Goal: Information Seeking & Learning: Learn about a topic

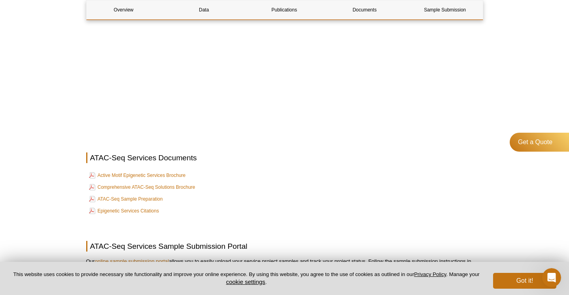
scroll to position [2342, 0]
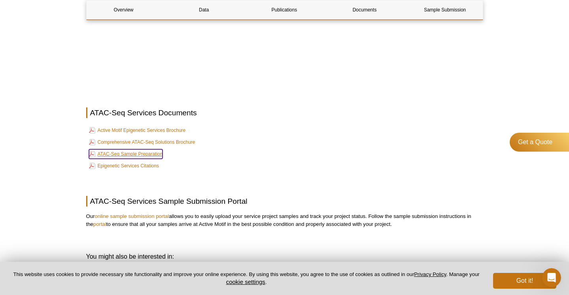
click at [128, 157] on link "ATAC-Seq Sample Preparation" at bounding box center [126, 153] width 74 height 9
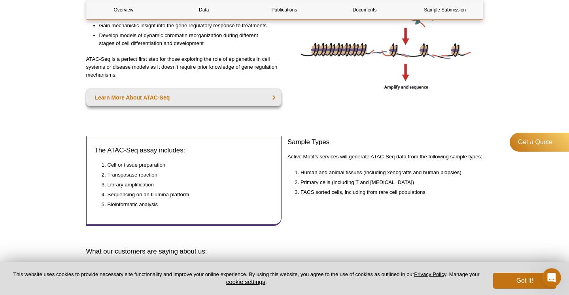
scroll to position [0, 0]
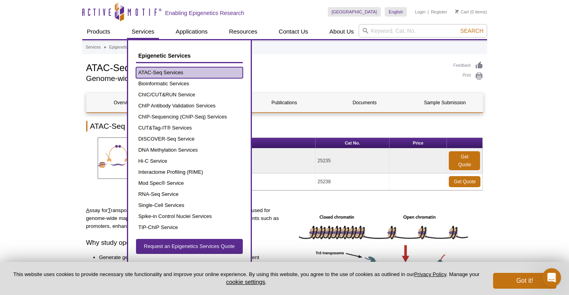
click at [152, 73] on link "ATAC-Seq Services" at bounding box center [189, 72] width 107 height 11
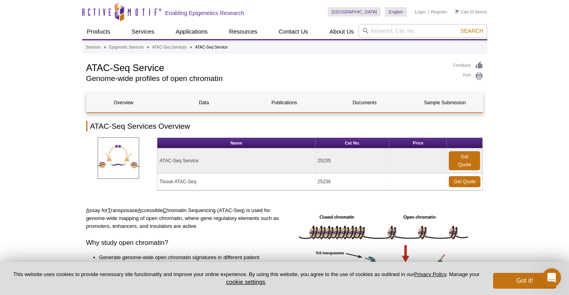
click at [280, 61] on h1 "ATAC-Seq Service" at bounding box center [265, 67] width 359 height 12
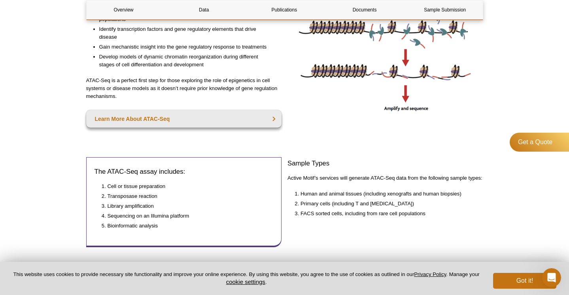
scroll to position [254, 0]
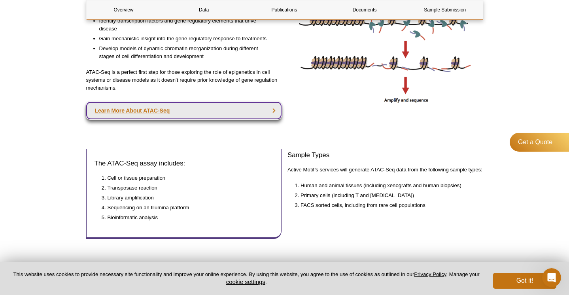
click at [145, 110] on link "Learn More About ATAC-Seq" at bounding box center [184, 110] width 196 height 17
click at [136, 110] on link "Learn More About ATAC-Seq" at bounding box center [184, 110] width 196 height 17
click at [273, 108] on link "Learn More About ATAC-Seq" at bounding box center [184, 110] width 196 height 17
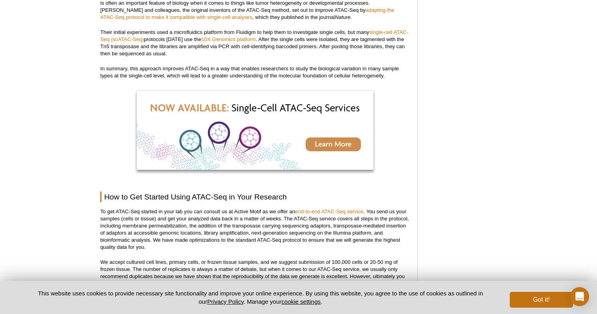
scroll to position [1929, 0]
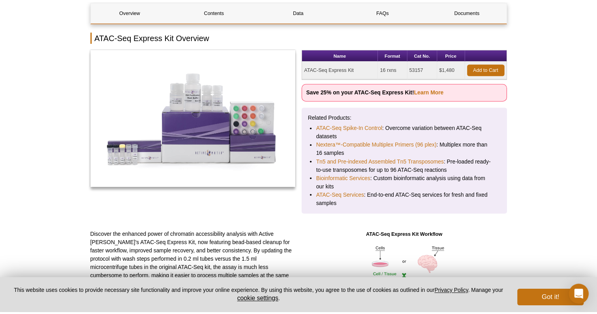
scroll to position [44, 0]
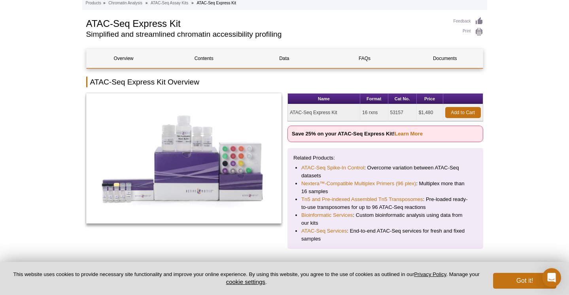
drag, startPoint x: 339, startPoint y: 113, endPoint x: 289, endPoint y: 115, distance: 50.2
click at [289, 115] on td "ATAC-Seq Express Kit" at bounding box center [324, 112] width 72 height 17
copy td "ATAC-Seq Express Kit"
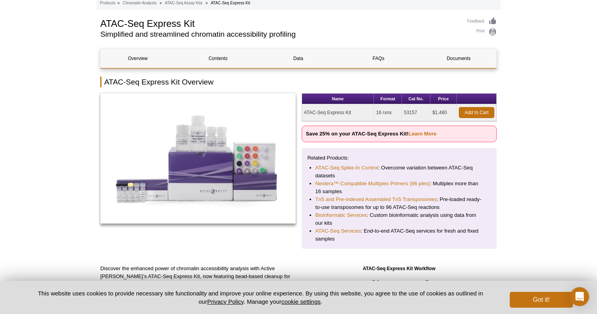
drag, startPoint x: 449, startPoint y: 112, endPoint x: 432, endPoint y: 114, distance: 16.7
click at [432, 114] on td "$1,480" at bounding box center [444, 112] width 26 height 17
copy td "$1,480"
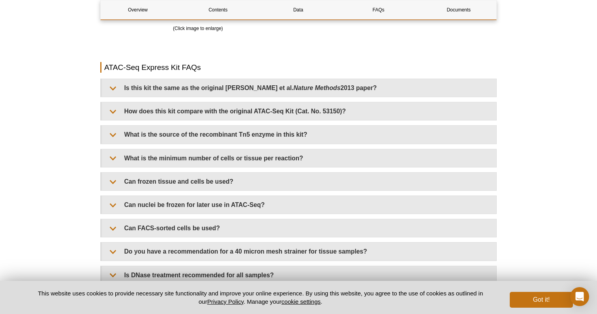
scroll to position [1597, 0]
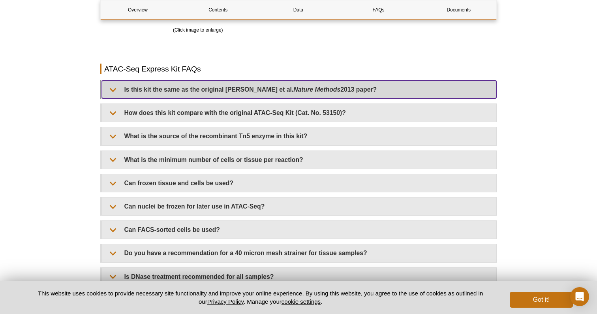
click at [226, 91] on summary "Is this kit the same as the original Buenrostro et al. Nature Methods 2013 pape…" at bounding box center [299, 90] width 395 height 18
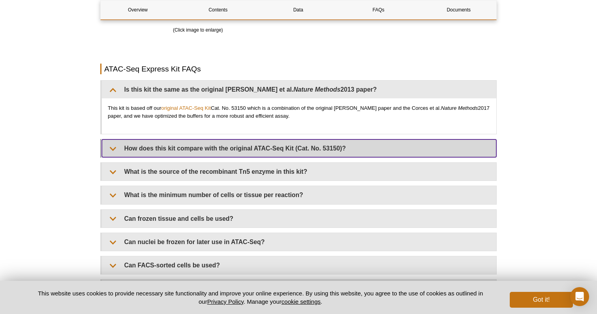
click at [179, 153] on summary "How does this kit compare with the original ATAC-Seq Kit (Cat. No. 53150)?" at bounding box center [299, 148] width 395 height 18
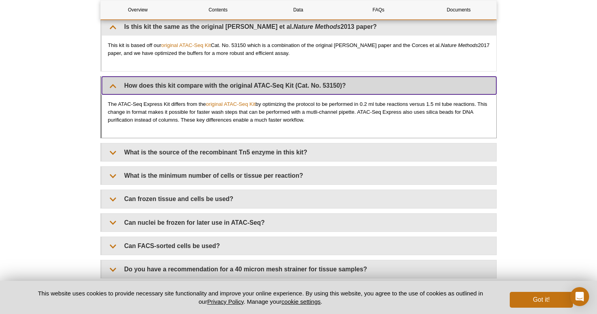
scroll to position [1668, 0]
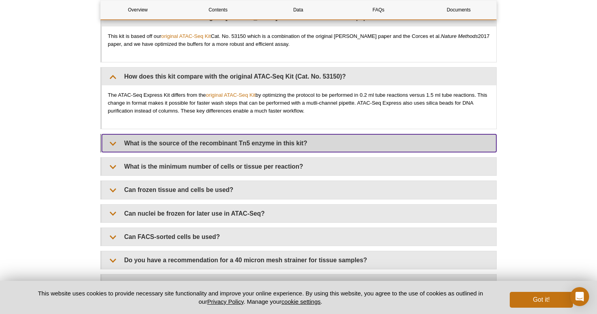
click at [232, 147] on summary "What is the source of the recombinant Tn5 enzyme in this kit?" at bounding box center [299, 143] width 395 height 18
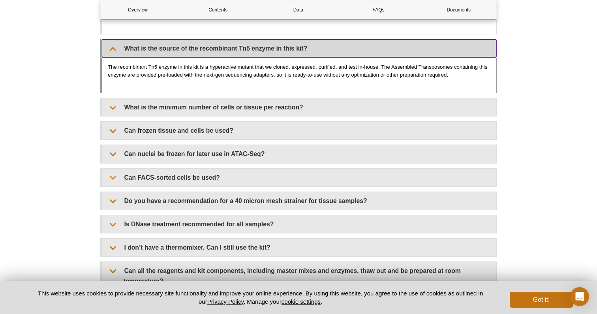
scroll to position [1768, 0]
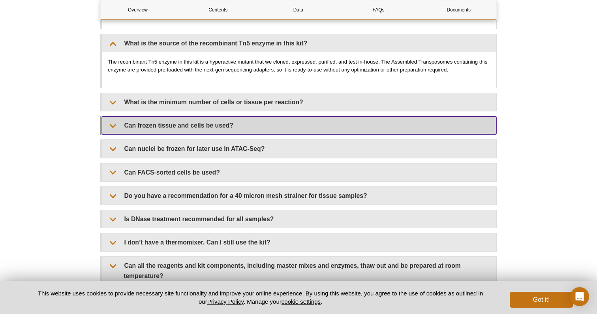
click at [228, 133] on summary "Can frozen tissue and cells be used?" at bounding box center [299, 126] width 395 height 18
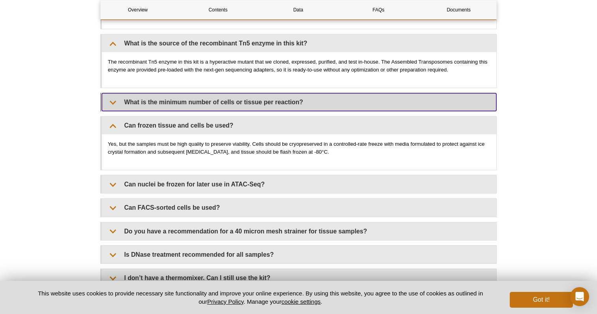
click at [198, 104] on summary "What is the minimum number of cells or tissue per reaction?" at bounding box center [299, 102] width 395 height 18
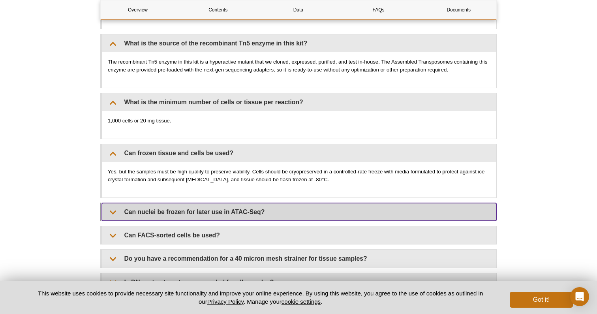
click at [130, 211] on summary "Can nuclei be frozen for later use in ATAC-Seq?" at bounding box center [299, 212] width 395 height 18
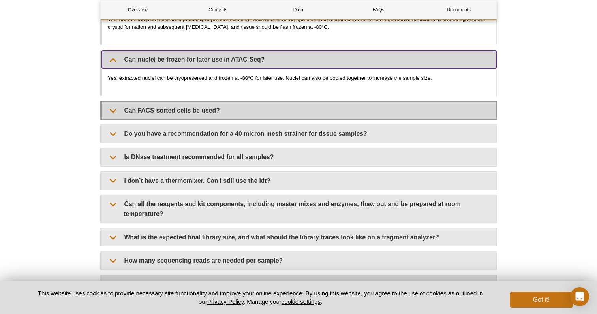
scroll to position [1926, 0]
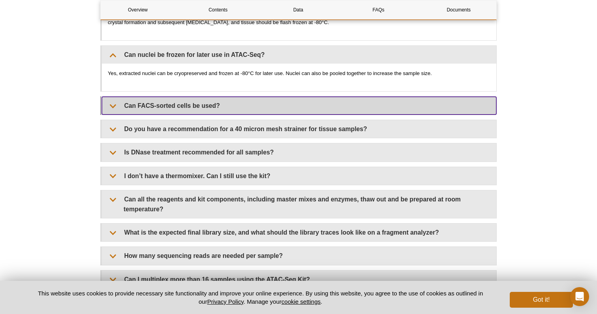
click at [196, 104] on summary "Can FACS-sorted cells be used?" at bounding box center [299, 106] width 395 height 18
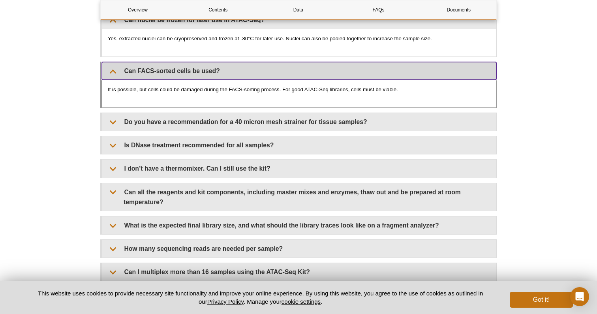
scroll to position [1961, 0]
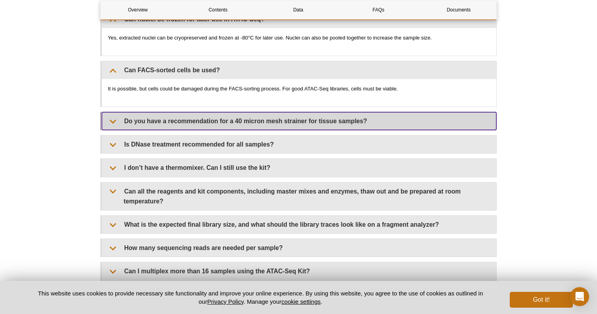
click at [211, 119] on summary "Do you have a recommendation for a 40 micron mesh strainer for tissue samples?" at bounding box center [299, 121] width 395 height 18
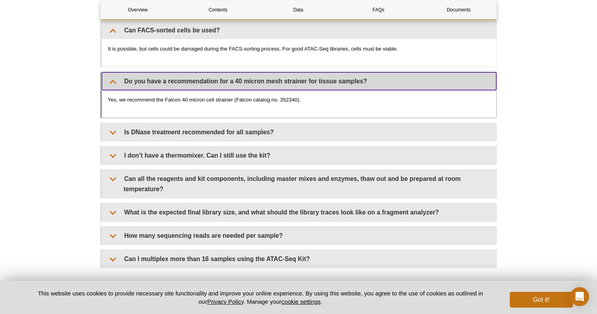
scroll to position [2005, 0]
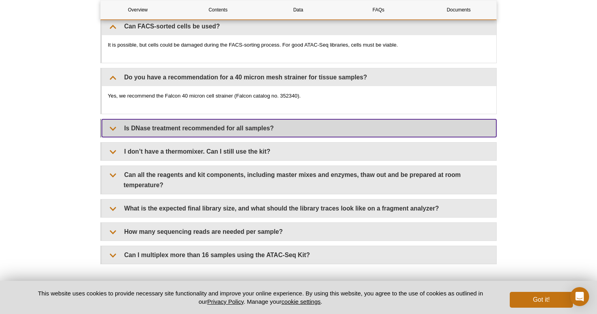
click at [206, 132] on summary "Is DNase treatment recommended for all samples?" at bounding box center [299, 128] width 395 height 18
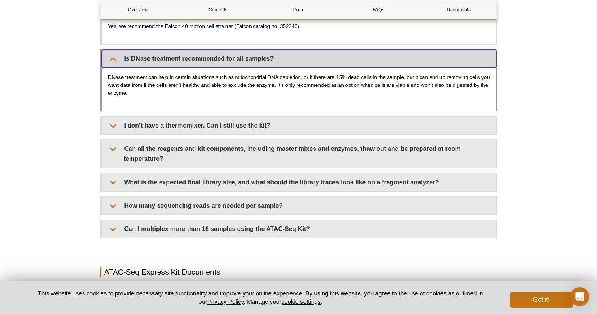
scroll to position [2075, 0]
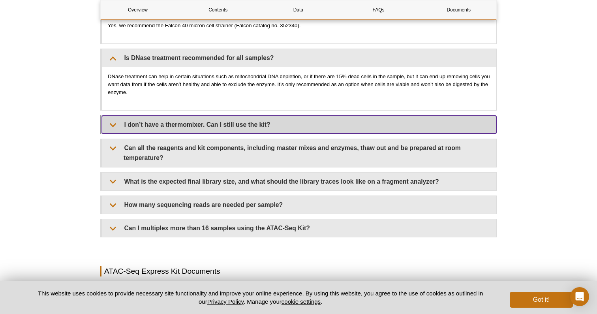
click at [199, 128] on summary "I don’t have a thermomixer. Can I still use the kit?" at bounding box center [299, 125] width 395 height 18
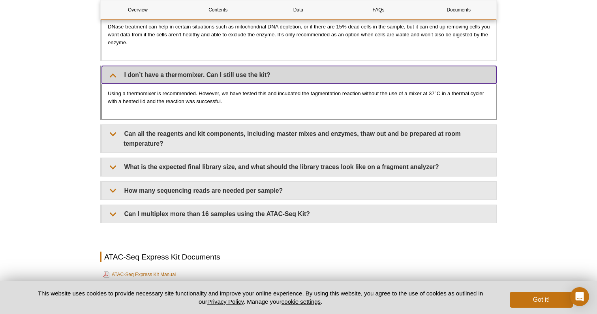
scroll to position [2132, 0]
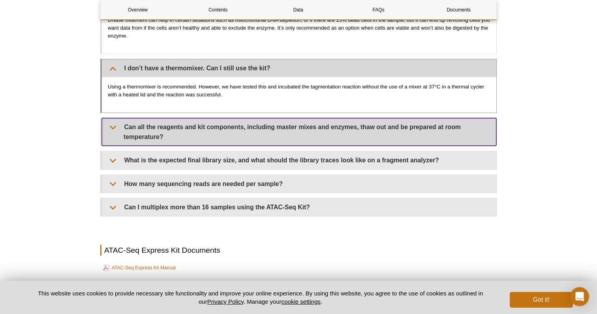
click at [199, 128] on summary "Can all the reagents and kit components, including master mixes and enzymes, th…" at bounding box center [299, 132] width 395 height 28
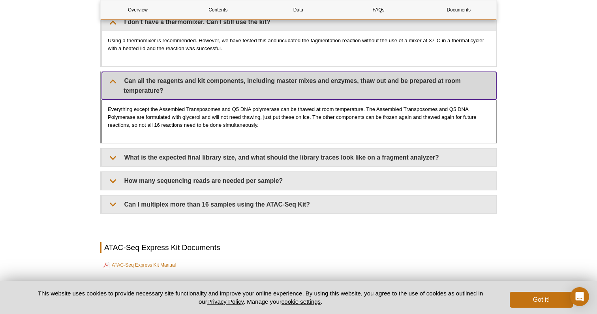
scroll to position [2179, 0]
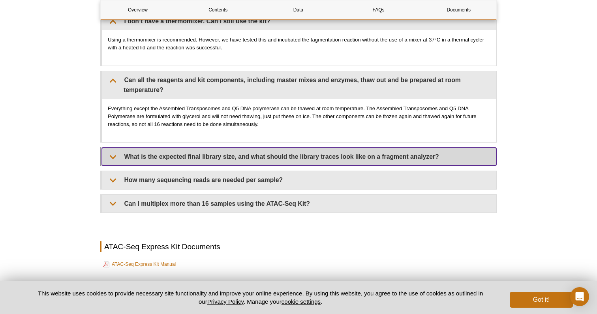
click at [198, 149] on summary "What is the expected final library size, and what should the library traces loo…" at bounding box center [299, 157] width 395 height 18
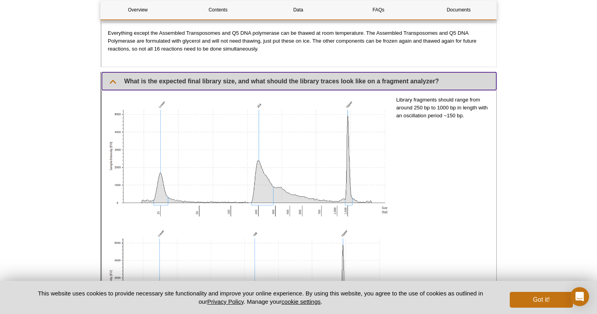
scroll to position [2245, 0]
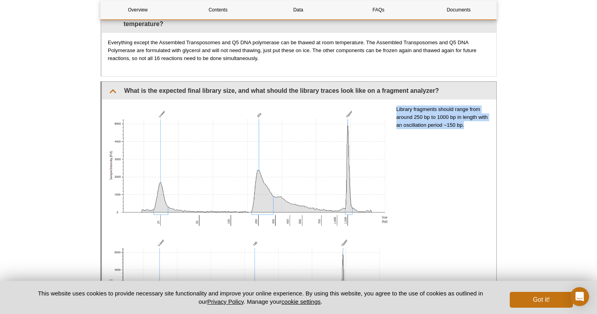
drag, startPoint x: 396, startPoint y: 106, endPoint x: 461, endPoint y: 130, distance: 69.4
copy p "Library fragments should range from around 250 bp to 1000 bp in length with an …"
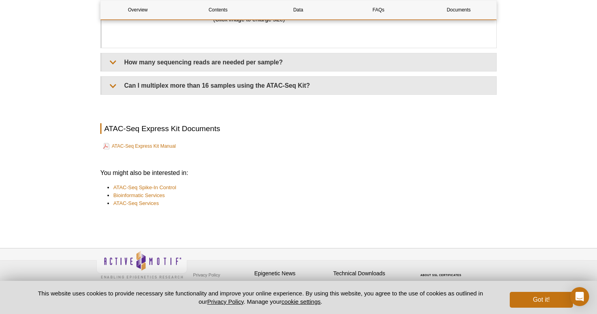
scroll to position [2822, 0]
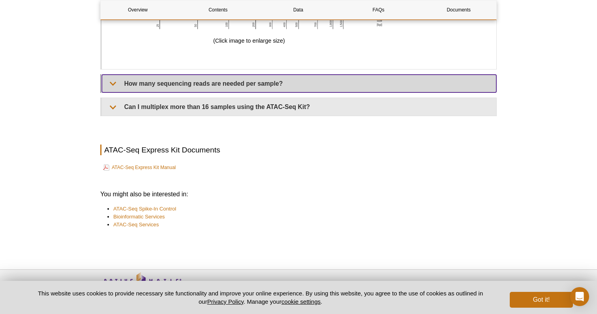
click at [165, 84] on summary "How many sequencing reads are needed per sample?" at bounding box center [299, 84] width 395 height 18
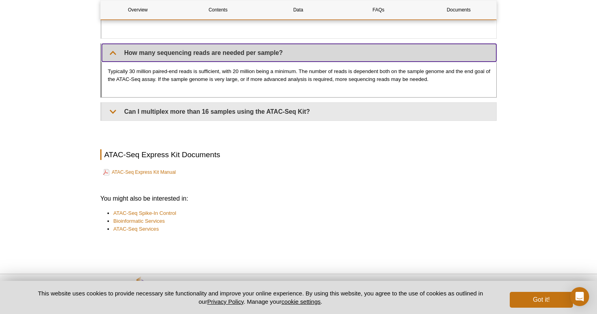
scroll to position [2860, 0]
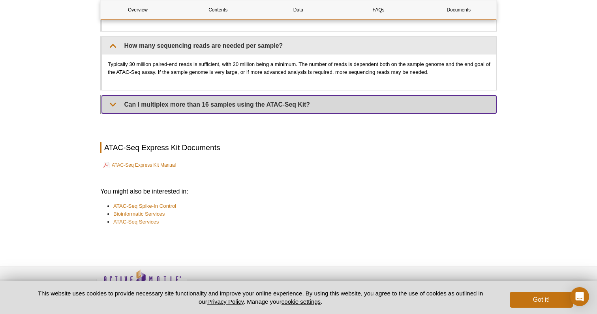
click at [150, 102] on summary "Can I multiplex more than 16 samples using the ATAC-Seq Kit?" at bounding box center [299, 105] width 395 height 18
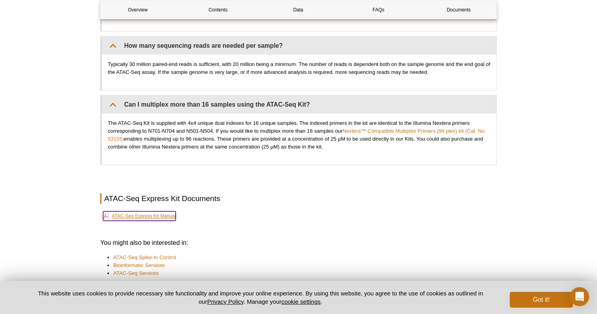
click at [148, 215] on link "ATAC-Seq Express Kit Manual" at bounding box center [139, 215] width 73 height 9
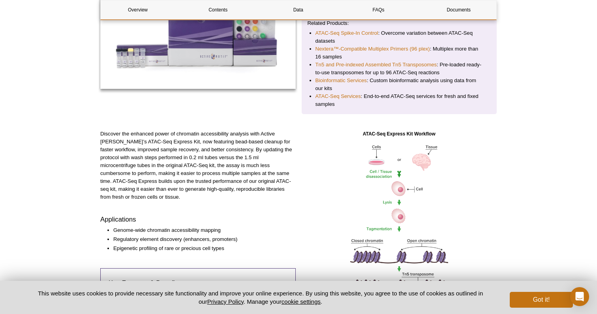
scroll to position [0, 0]
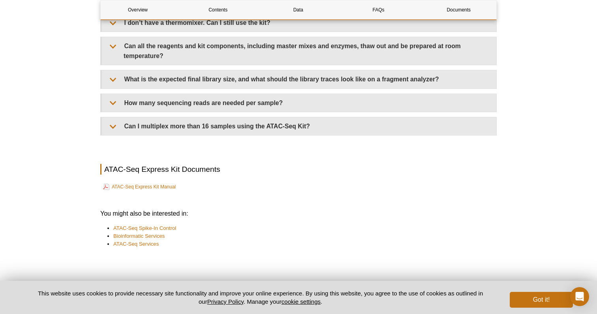
scroll to position [1914, 0]
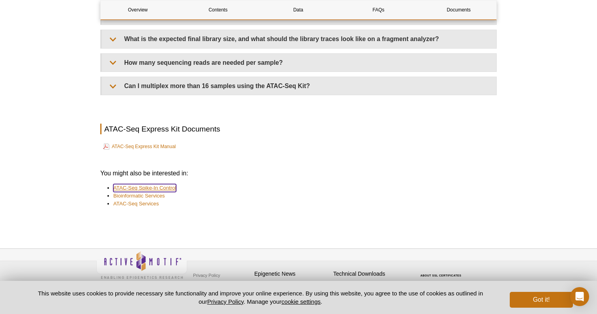
click at [163, 184] on link "ATAC-Seq Spike-In Control" at bounding box center [144, 188] width 63 height 8
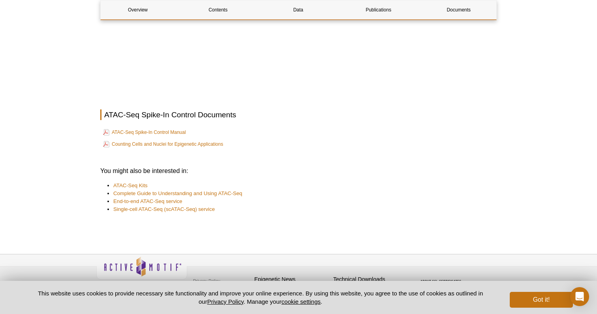
scroll to position [1630, 0]
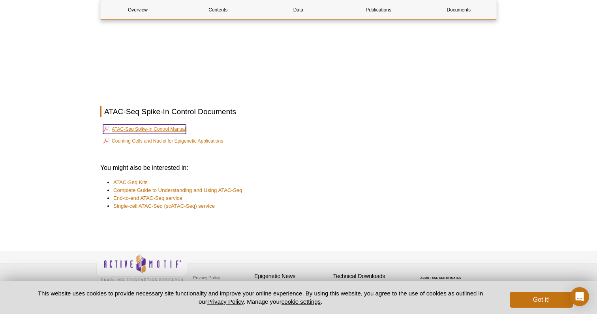
click at [169, 124] on link "ATAC-Seq Spike-In Control Manual" at bounding box center [144, 128] width 83 height 9
click at [141, 179] on link "ATAC-Seq Kits" at bounding box center [130, 183] width 34 height 8
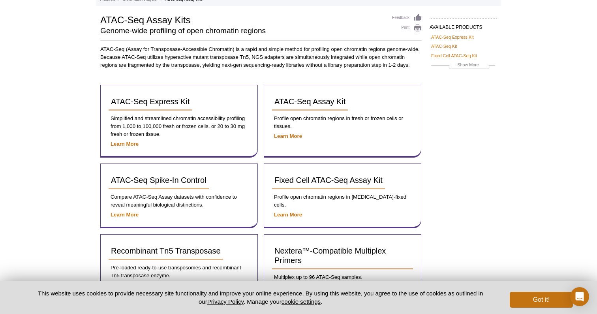
scroll to position [45, 0]
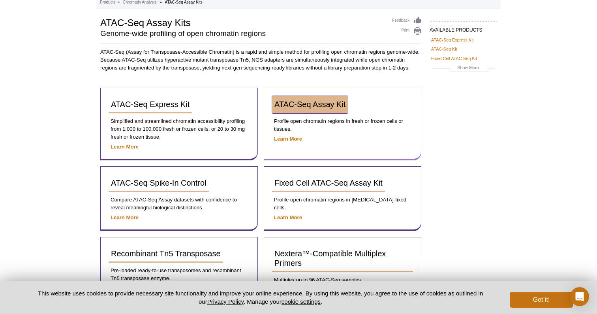
click at [308, 102] on span "ATAC-Seq Assay Kit" at bounding box center [310, 104] width 71 height 9
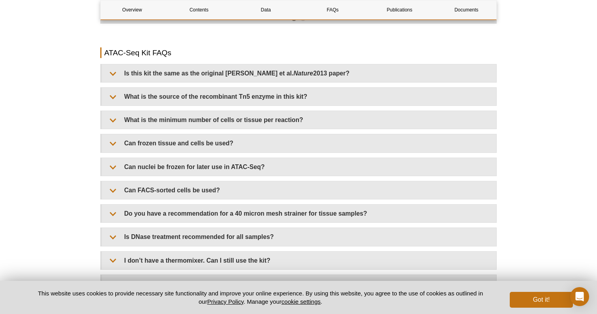
scroll to position [1404, 0]
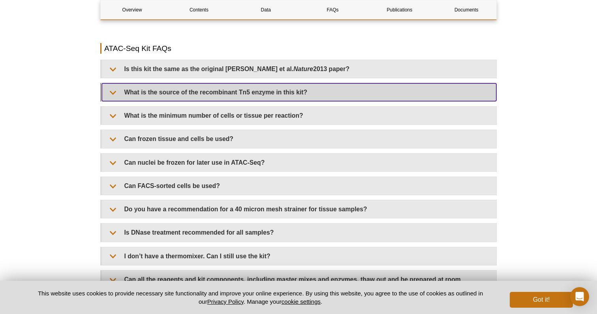
click at [213, 85] on summary "What is the source of the recombinant Tn5 enzyme in this kit?" at bounding box center [299, 92] width 395 height 18
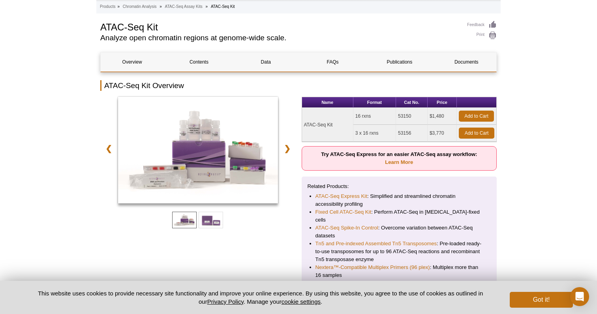
scroll to position [63, 0]
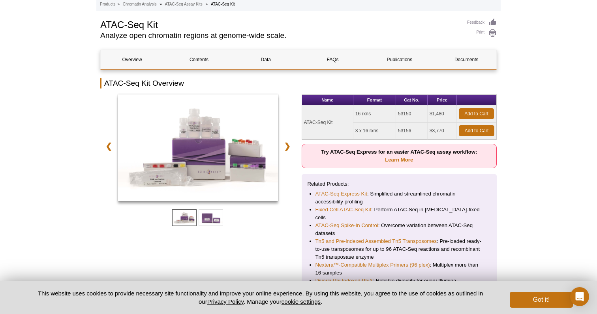
drag, startPoint x: 430, startPoint y: 131, endPoint x: 445, endPoint y: 133, distance: 14.7
click at [445, 133] on td "$3,770" at bounding box center [442, 130] width 29 height 17
copy td "$3,770"
drag, startPoint x: 445, startPoint y: 115, endPoint x: 428, endPoint y: 115, distance: 17.4
click at [428, 115] on td "$1,480" at bounding box center [442, 113] width 29 height 17
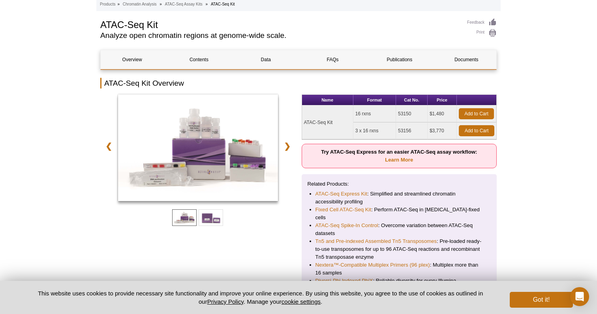
copy td "$1,480"
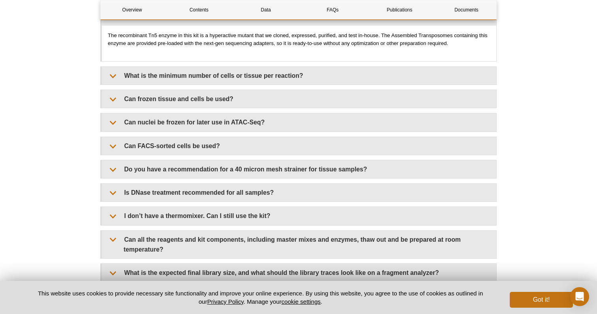
scroll to position [1489, 0]
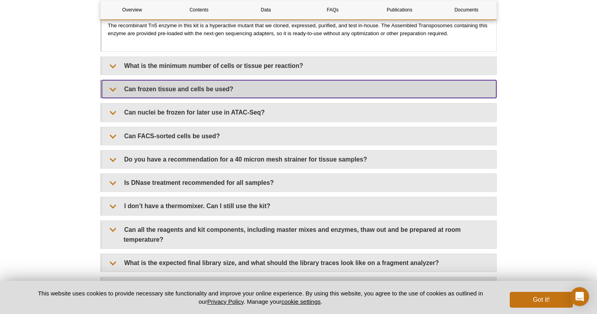
click at [198, 80] on summary "Can frozen tissue and cells be used?" at bounding box center [299, 89] width 395 height 18
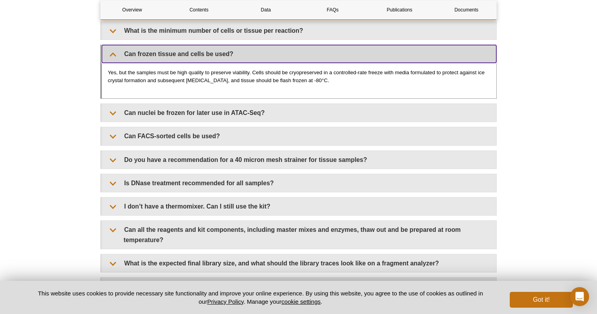
scroll to position [1527, 0]
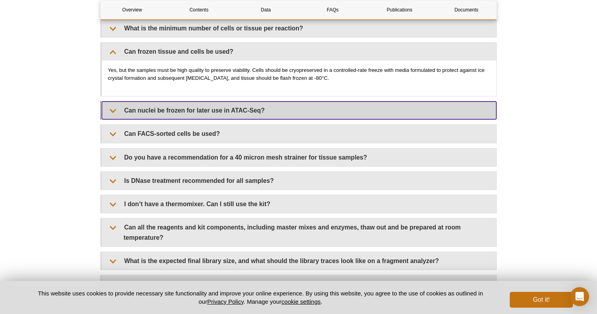
click at [201, 105] on summary "Can nuclei be frozen for later use in ATAC-Seq?" at bounding box center [299, 111] width 395 height 18
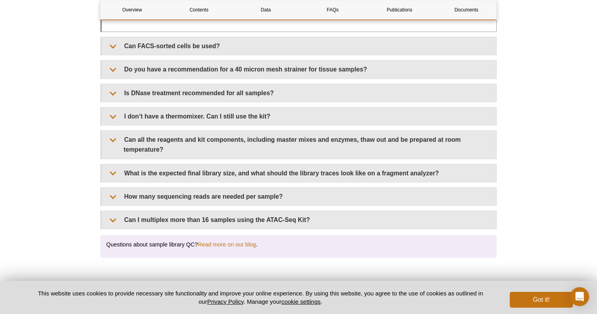
scroll to position [1643, 0]
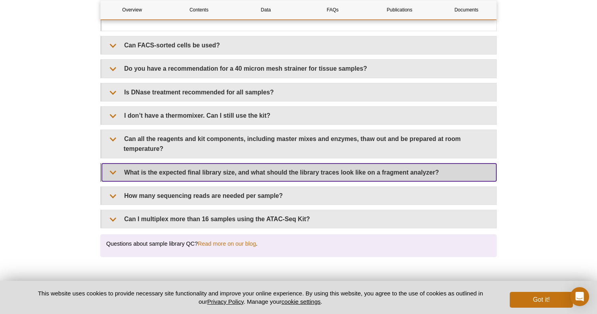
click at [198, 164] on summary "What is the expected final library size, and what should the library traces loo…" at bounding box center [299, 173] width 395 height 18
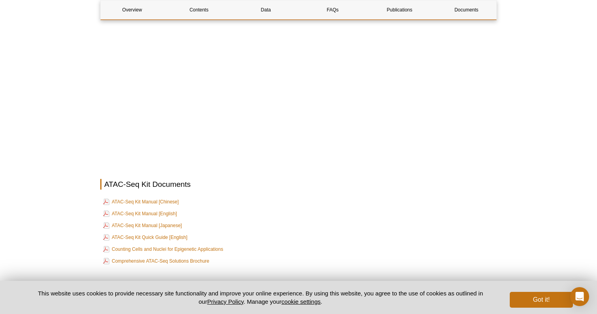
scroll to position [2650, 0]
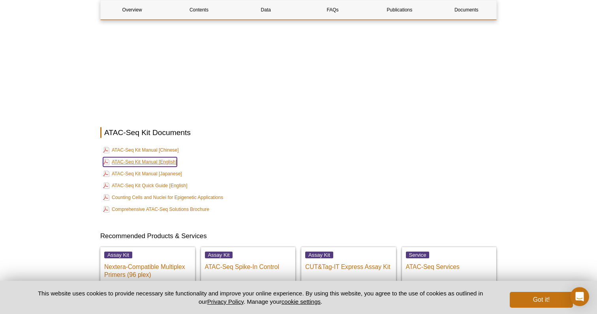
click at [147, 157] on link "ATAC-Seq Kit Manual [English]" at bounding box center [140, 161] width 74 height 9
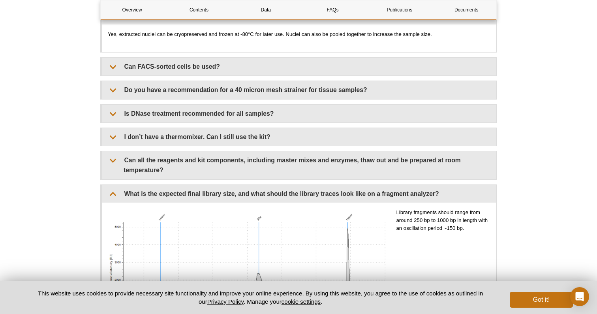
scroll to position [1630, 0]
